Goal: Check status

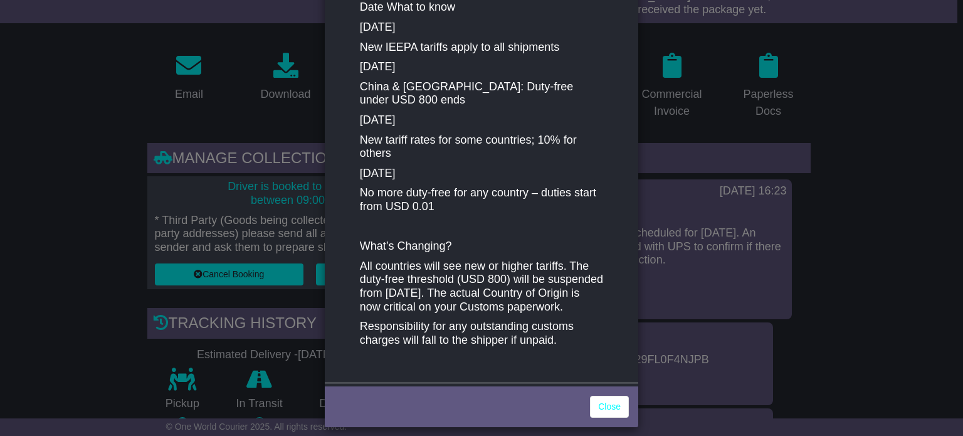
scroll to position [259, 0]
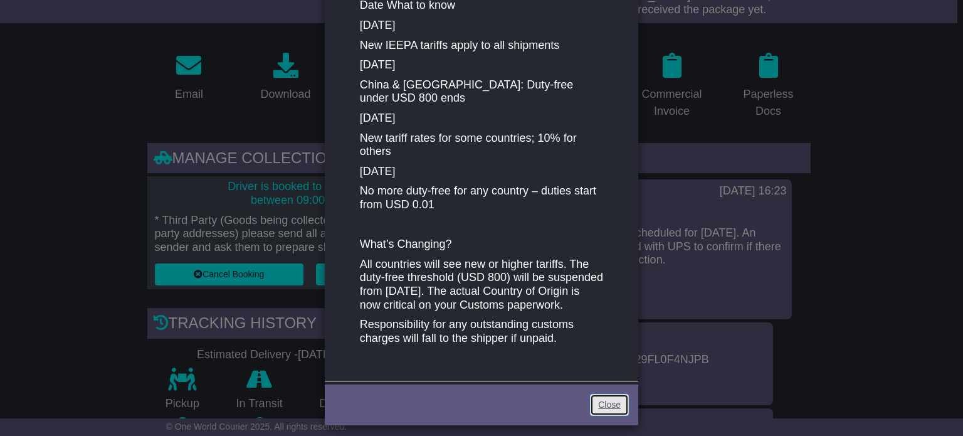
click at [606, 394] on link "Close" at bounding box center [609, 405] width 39 height 22
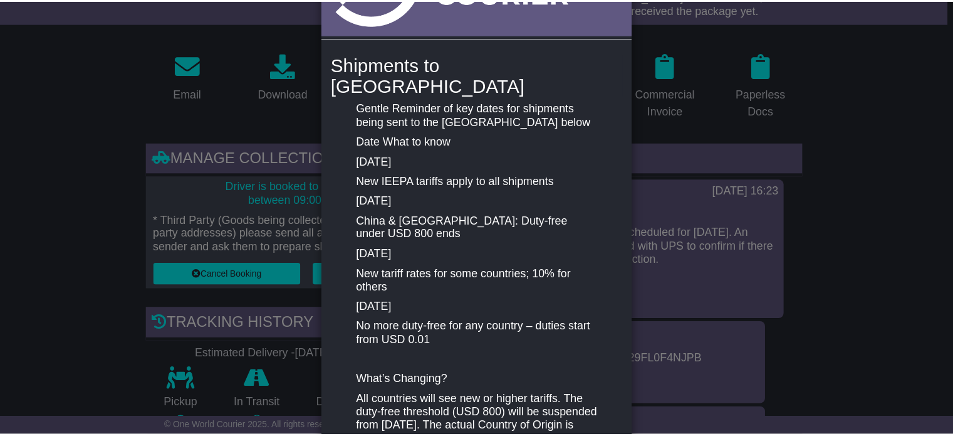
scroll to position [0, 0]
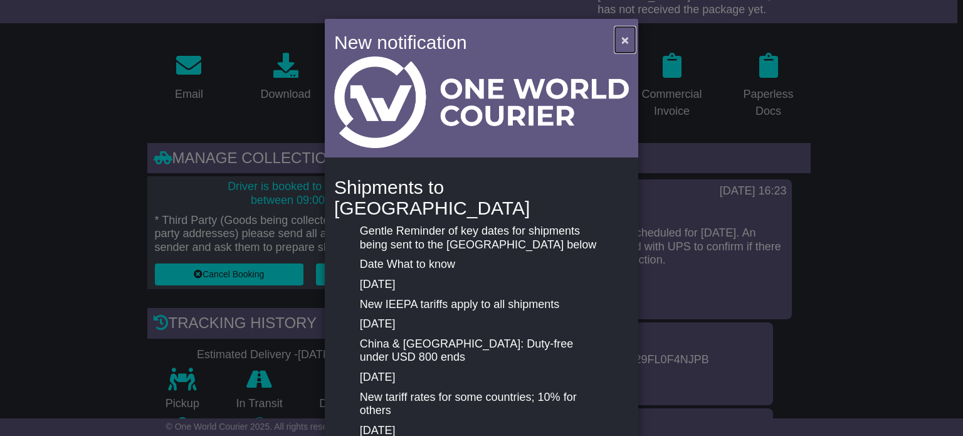
click at [621, 37] on span "×" at bounding box center [625, 40] width 8 height 14
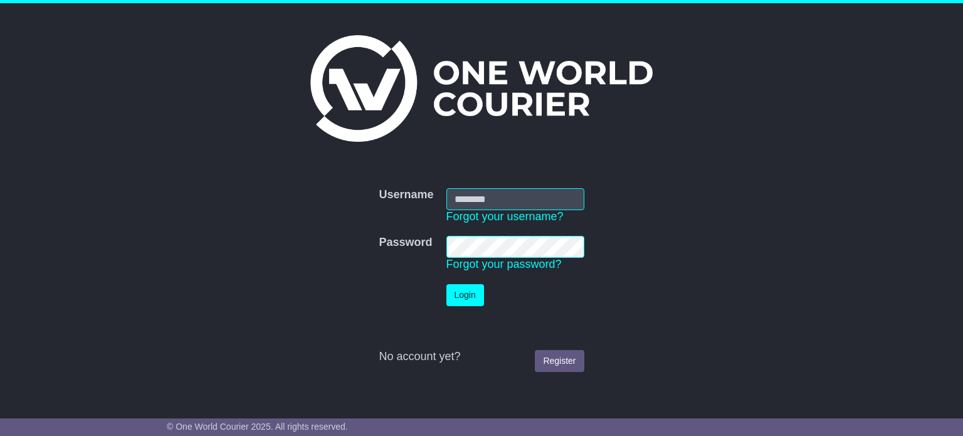
type input "**********"
click at [458, 294] on button "Login" at bounding box center [465, 295] width 38 height 22
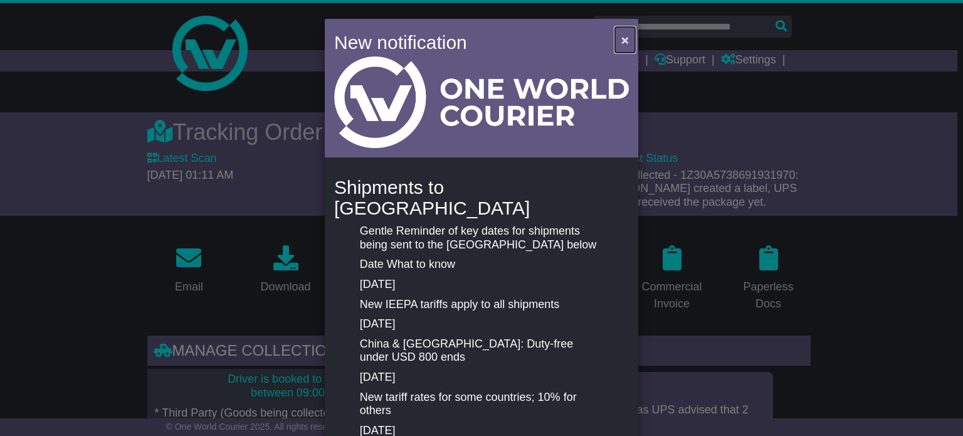
click at [621, 38] on span "×" at bounding box center [625, 40] width 8 height 14
click at [622, 36] on span "×" at bounding box center [625, 40] width 8 height 14
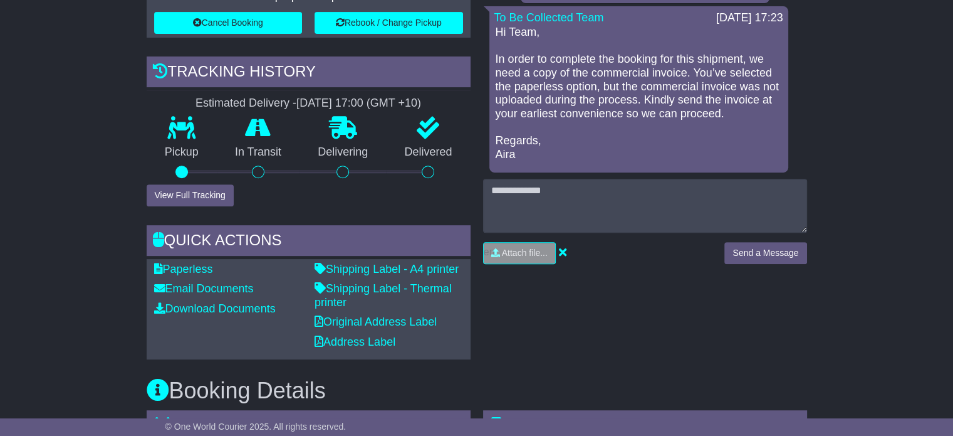
scroll to position [434, 0]
